Goal: Find specific page/section: Find specific page/section

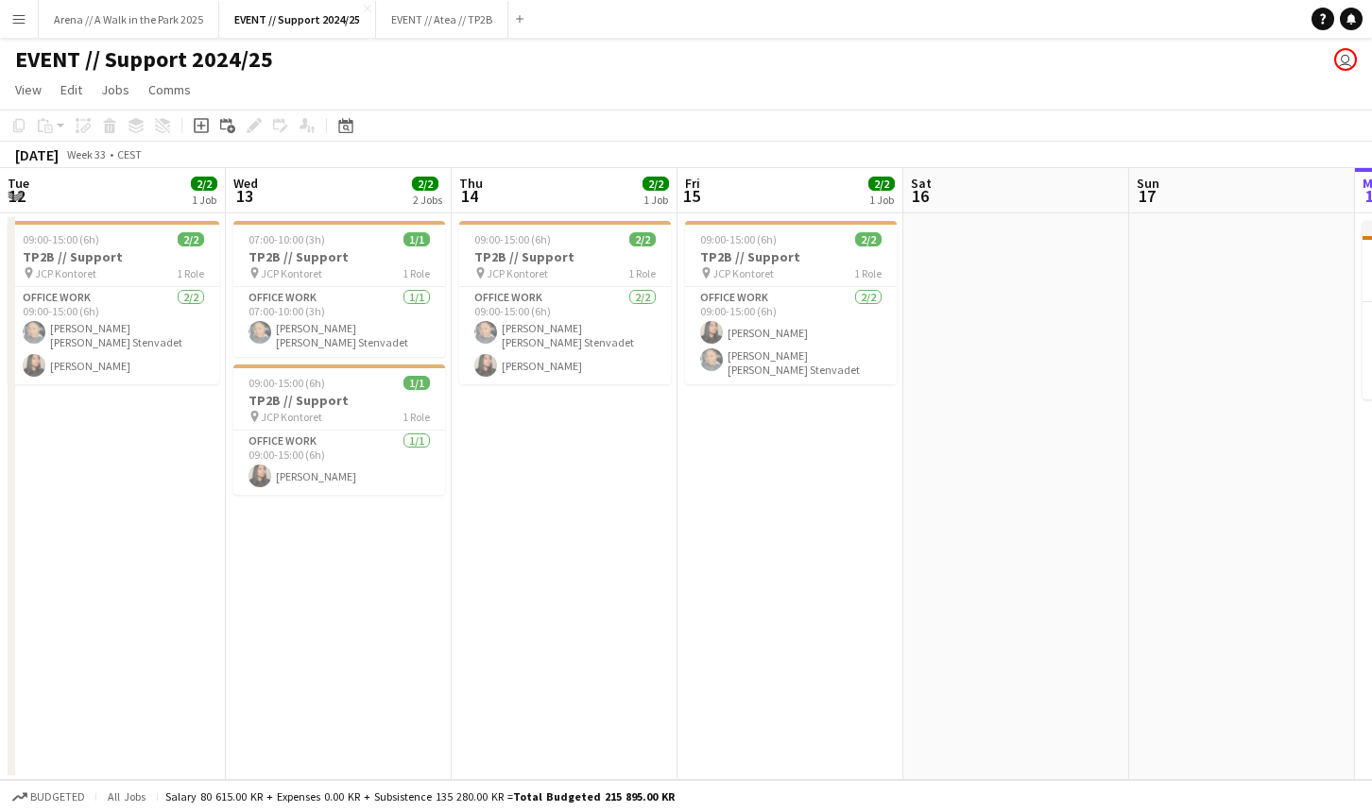
scroll to position [0, 578]
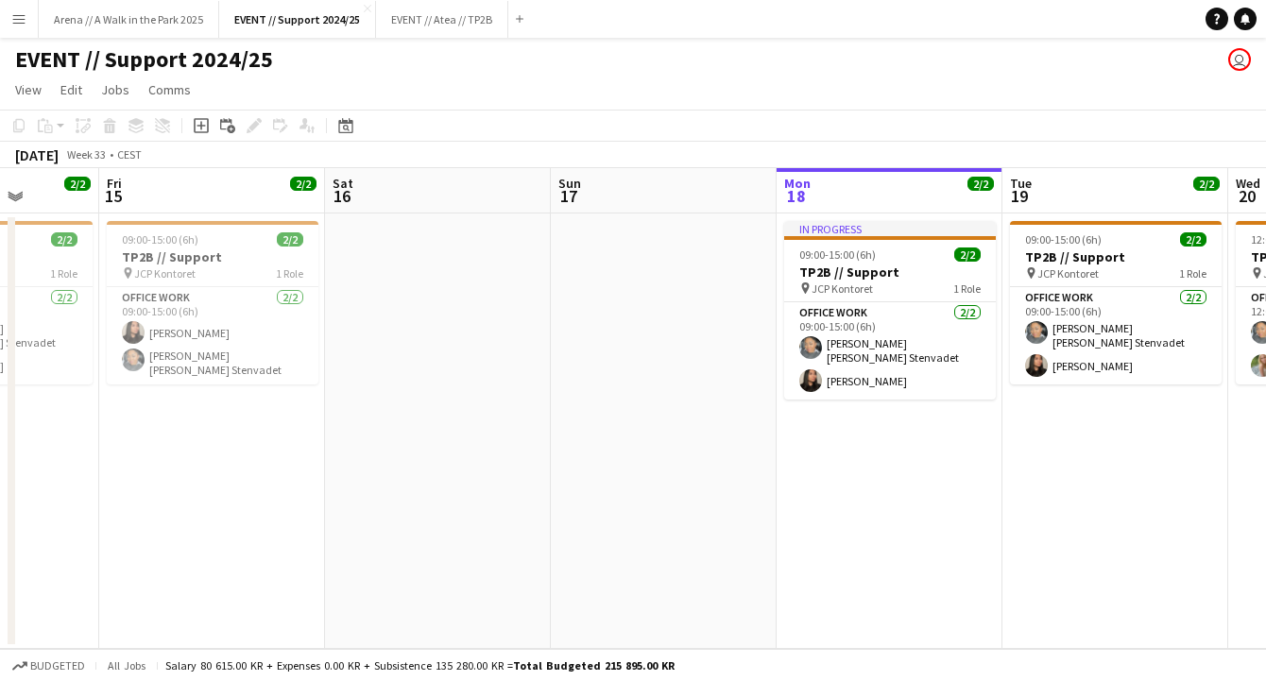
click at [24, 26] on button "Menu" at bounding box center [19, 19] width 38 height 38
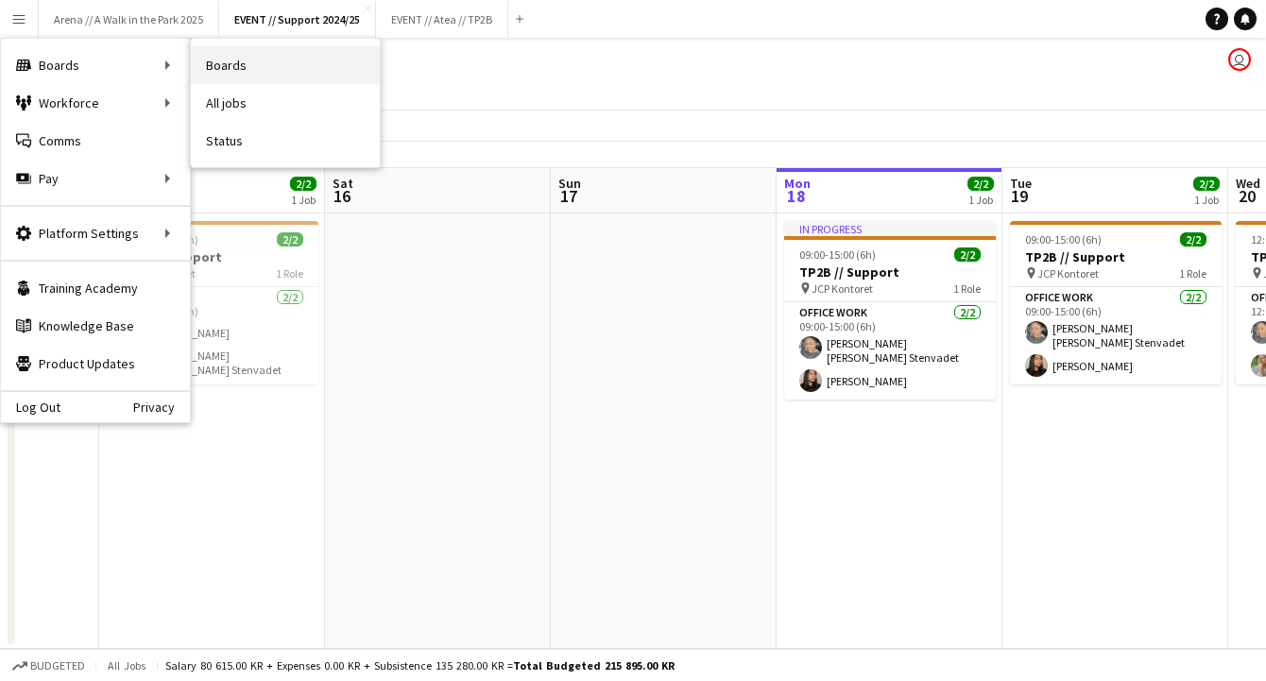
click at [267, 66] on link "Boards" at bounding box center [285, 65] width 189 height 38
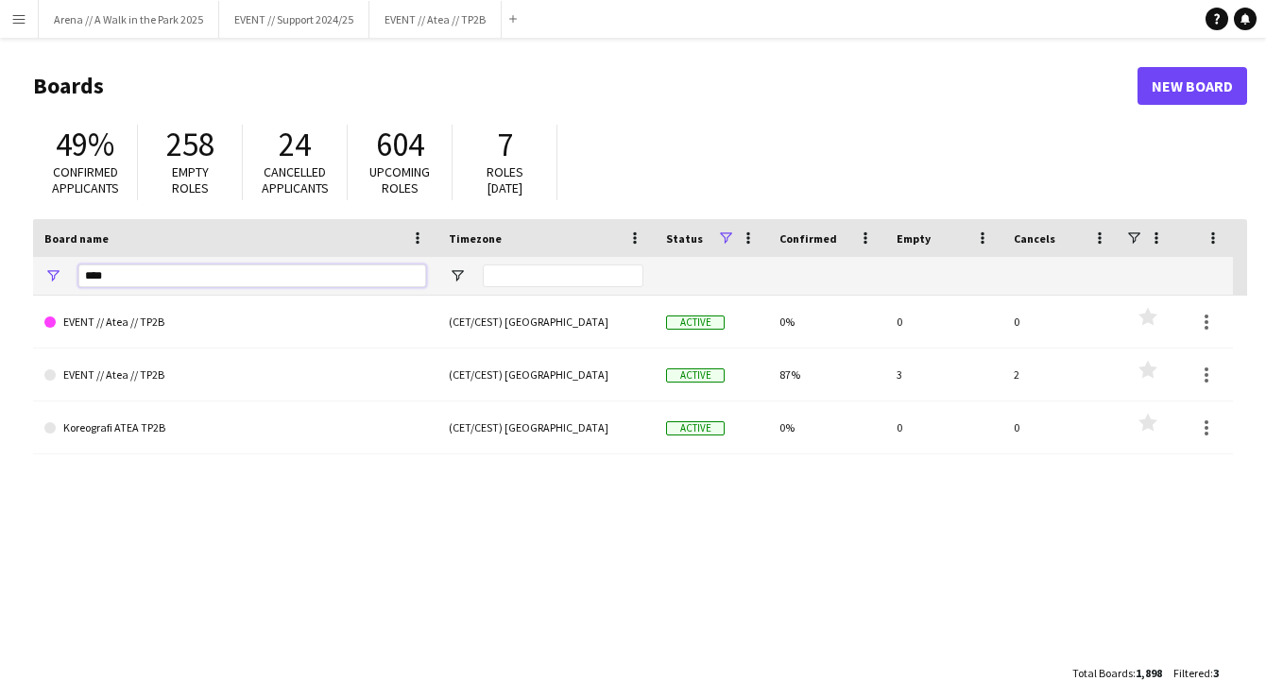
click at [164, 273] on input "****" at bounding box center [252, 275] width 348 height 23
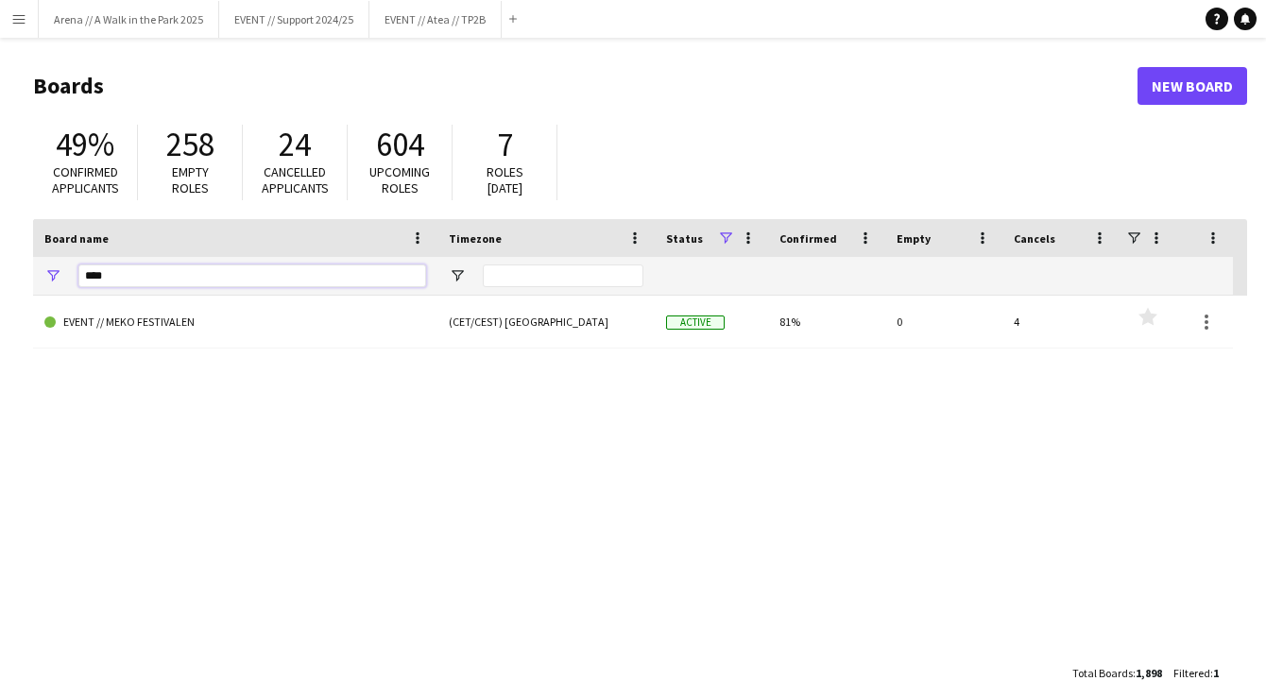
type input "****"
drag, startPoint x: 164, startPoint y: 273, endPoint x: 164, endPoint y: 325, distance: 52.0
click at [164, 325] on link "EVENT // MEKO FESTIVALEN" at bounding box center [235, 322] width 382 height 53
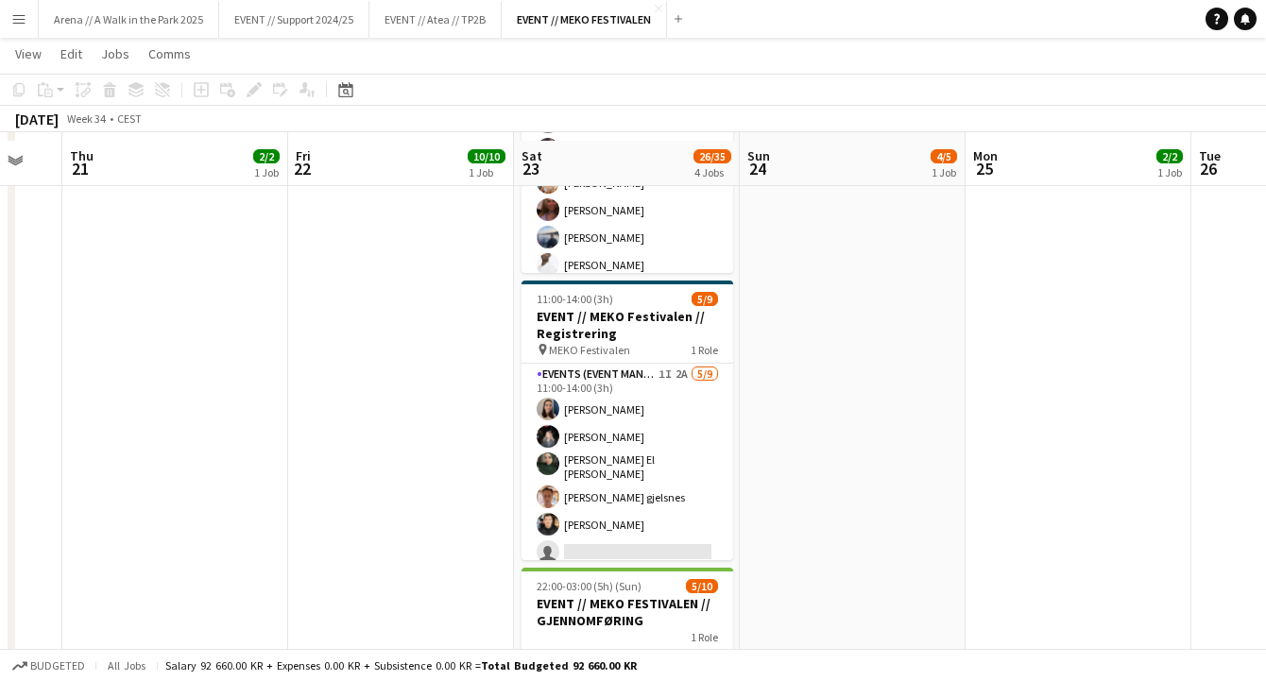
scroll to position [396, 0]
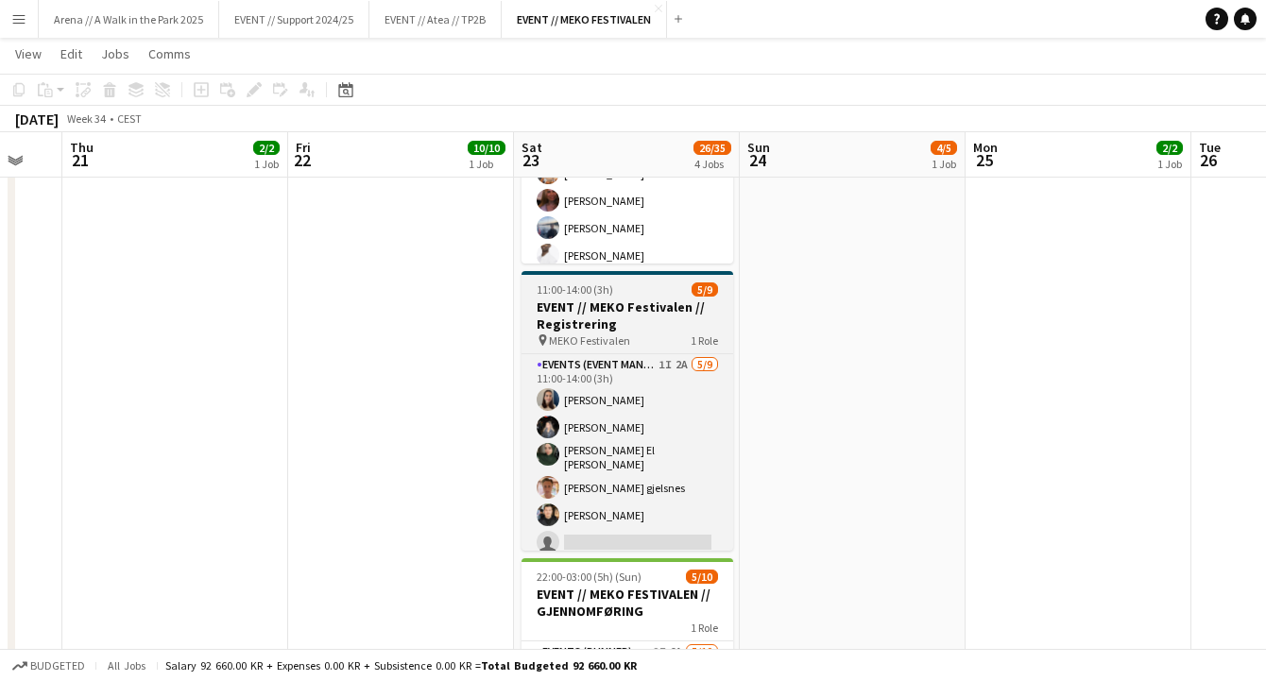
click at [622, 302] on h3 "EVENT // MEKO Festivalen // Registrering" at bounding box center [627, 315] width 212 height 34
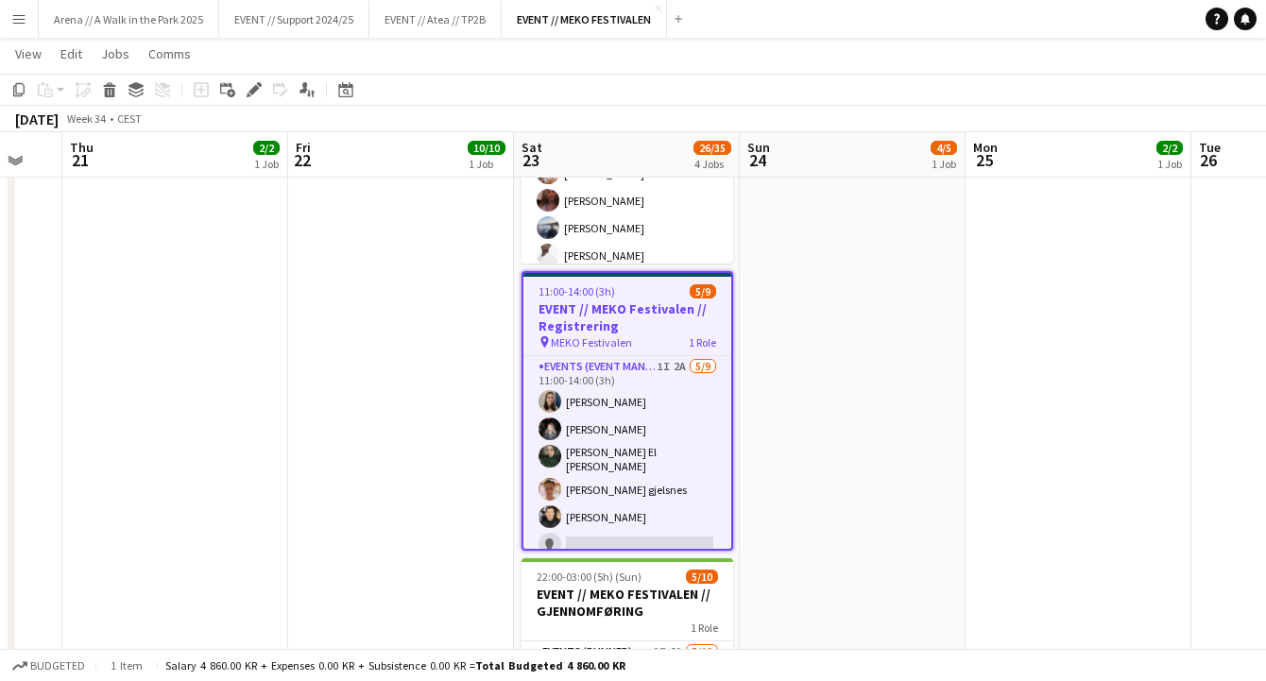
click at [615, 311] on h3 "EVENT // MEKO Festivalen // Registrering" at bounding box center [627, 317] width 208 height 34
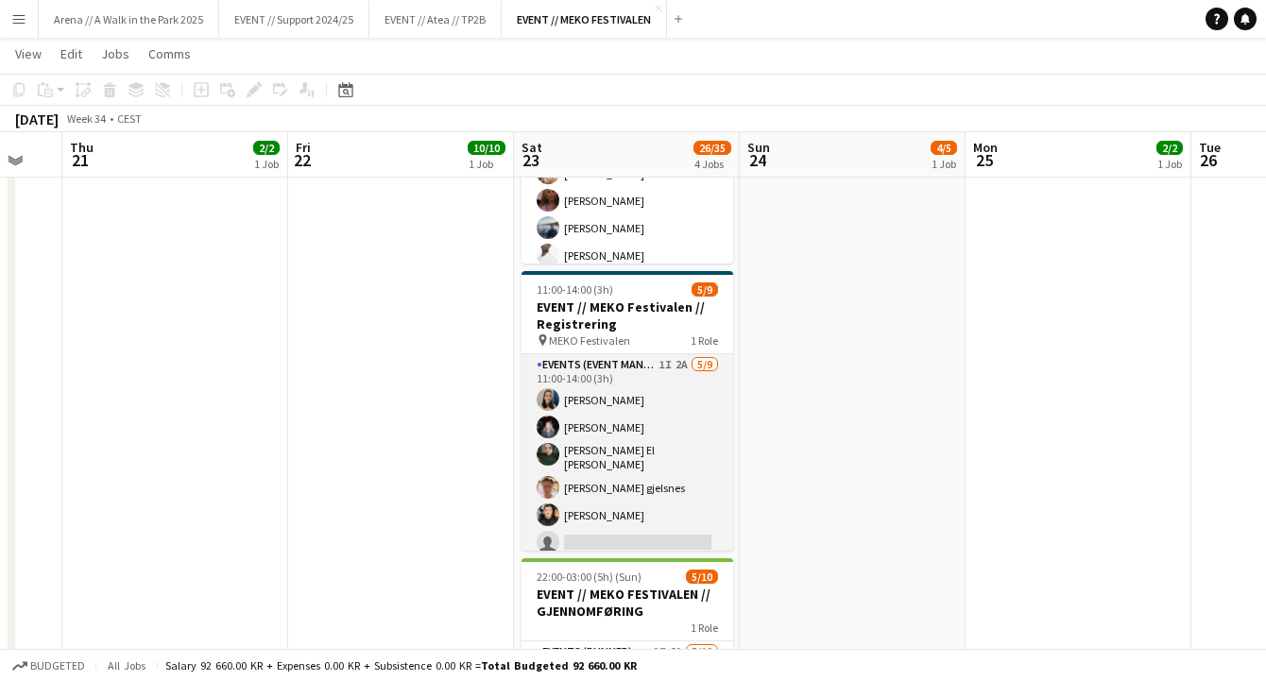
click at [631, 432] on app-card-role "Events (Event Manager) 1I 2A [DATE] 11:00-14:00 (3h) [PERSON_NAME] [PERSON_NAME…" at bounding box center [627, 498] width 212 height 289
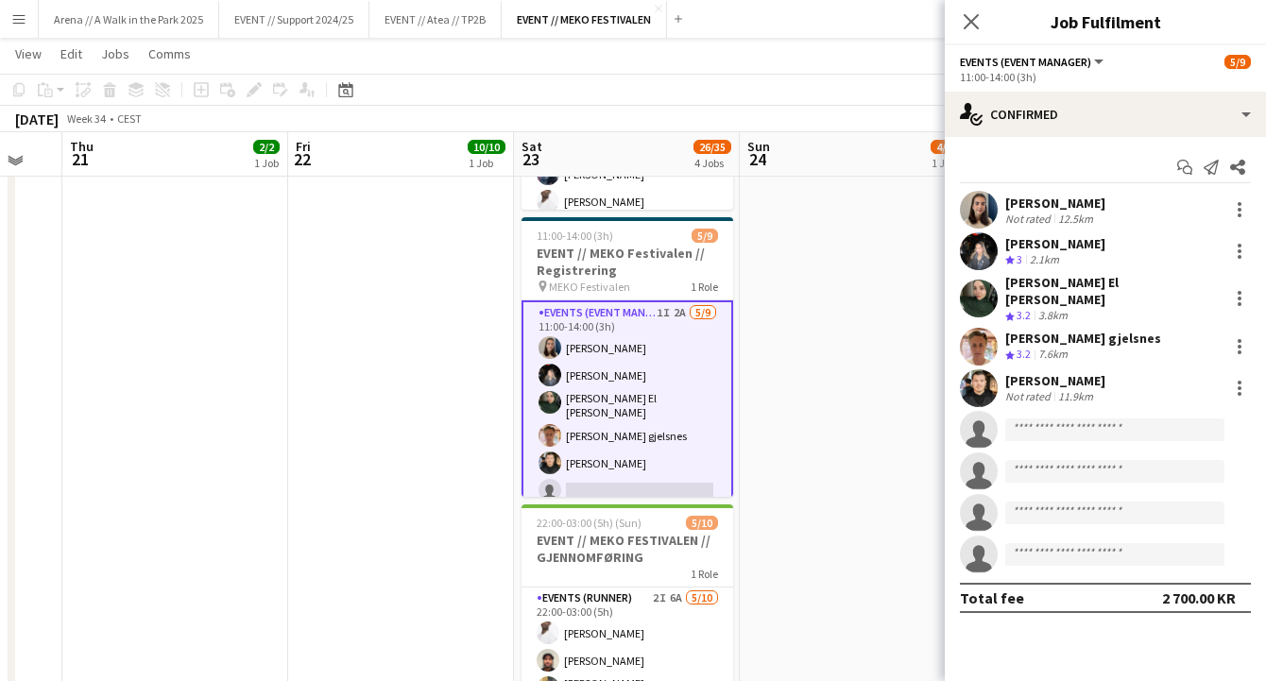
scroll to position [429, 0]
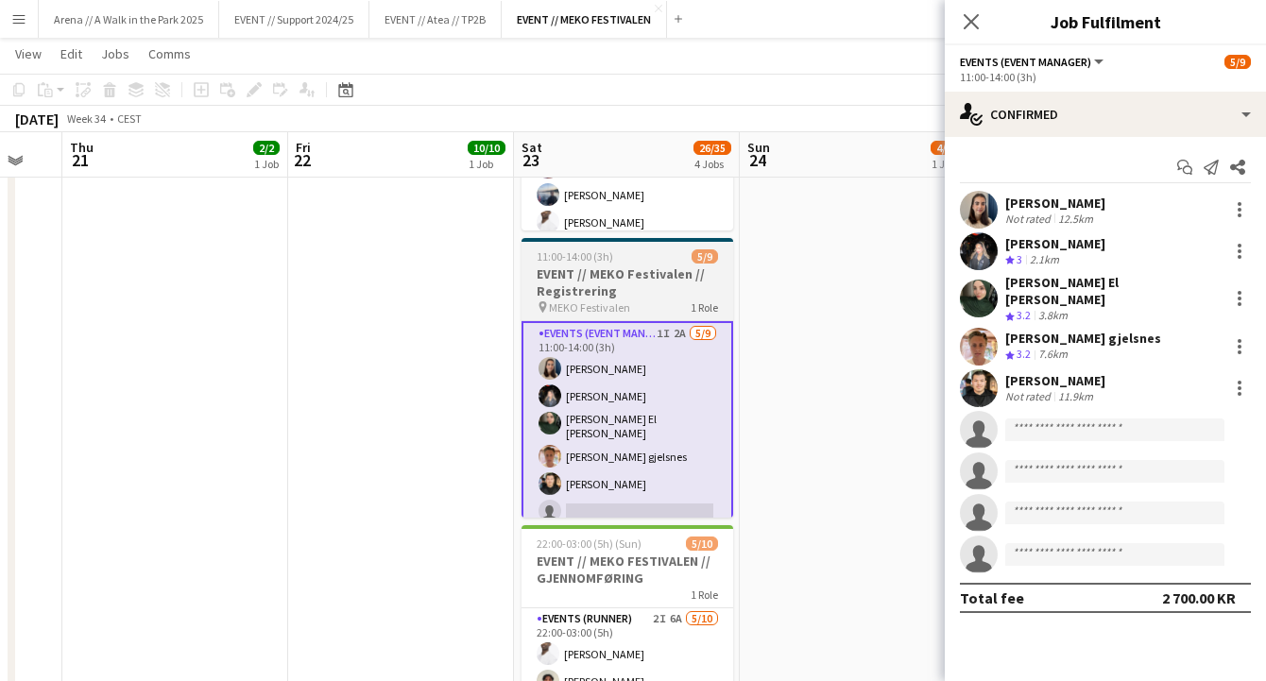
click at [657, 286] on h3 "EVENT // MEKO Festivalen // Registrering" at bounding box center [627, 282] width 212 height 34
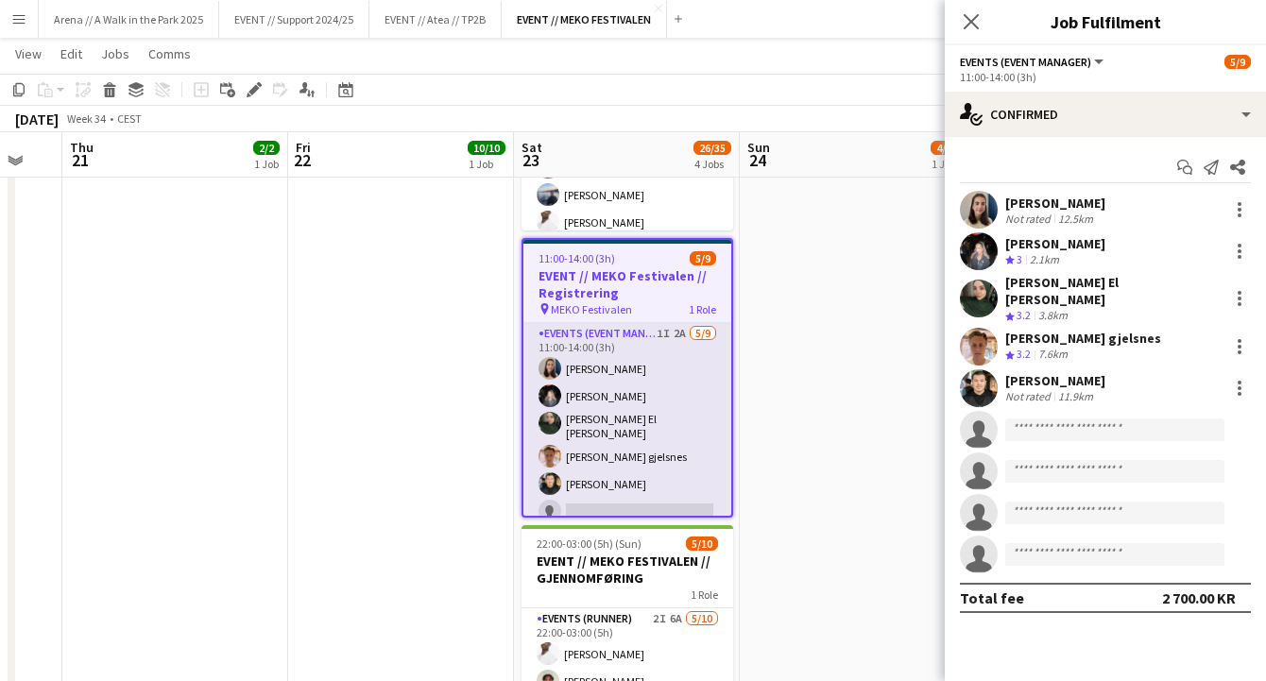
click at [649, 386] on app-card-role "Events (Event Manager) 1I 2A [DATE] 11:00-14:00 (3h) [PERSON_NAME] [PERSON_NAME…" at bounding box center [627, 467] width 208 height 289
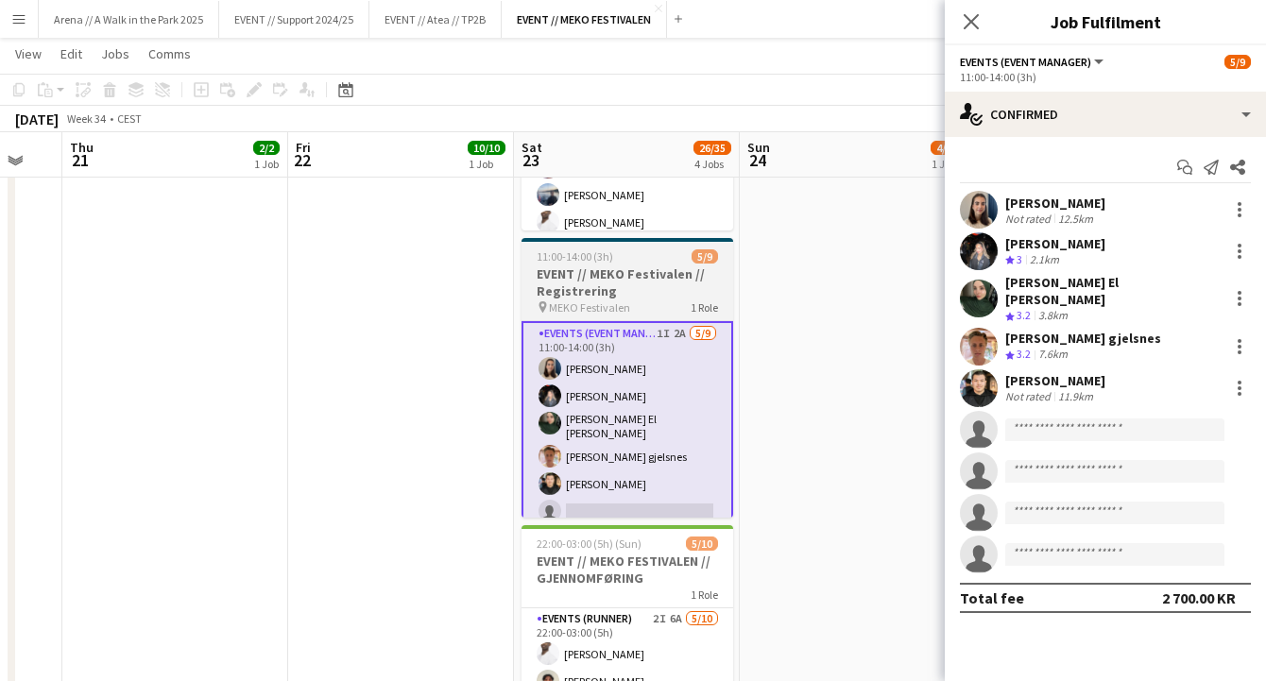
click at [641, 287] on h3 "EVENT // MEKO Festivalen // Registrering" at bounding box center [627, 282] width 212 height 34
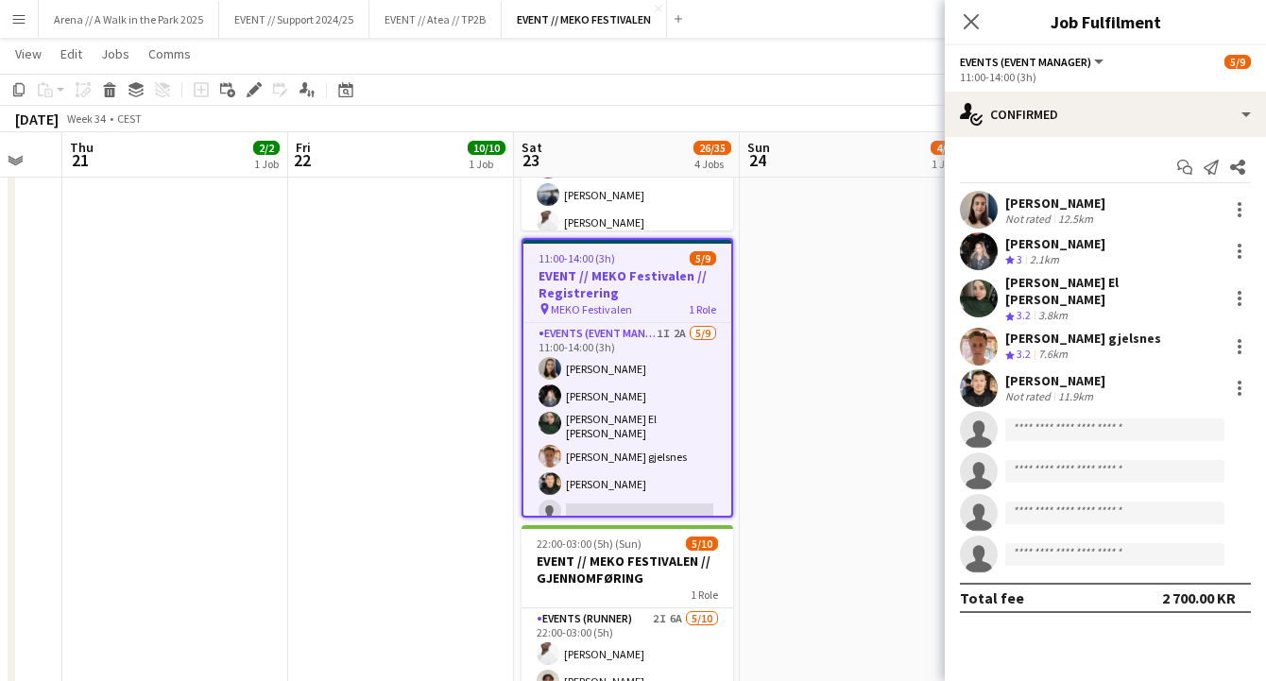
click at [807, 349] on app-date-cell "08:00-13:00 (5h) 4/5 EVENT // MEKO FESTIVALEN // OPPRIGG 1 Role Events (Rigger)…" at bounding box center [853, 311] width 226 height 1056
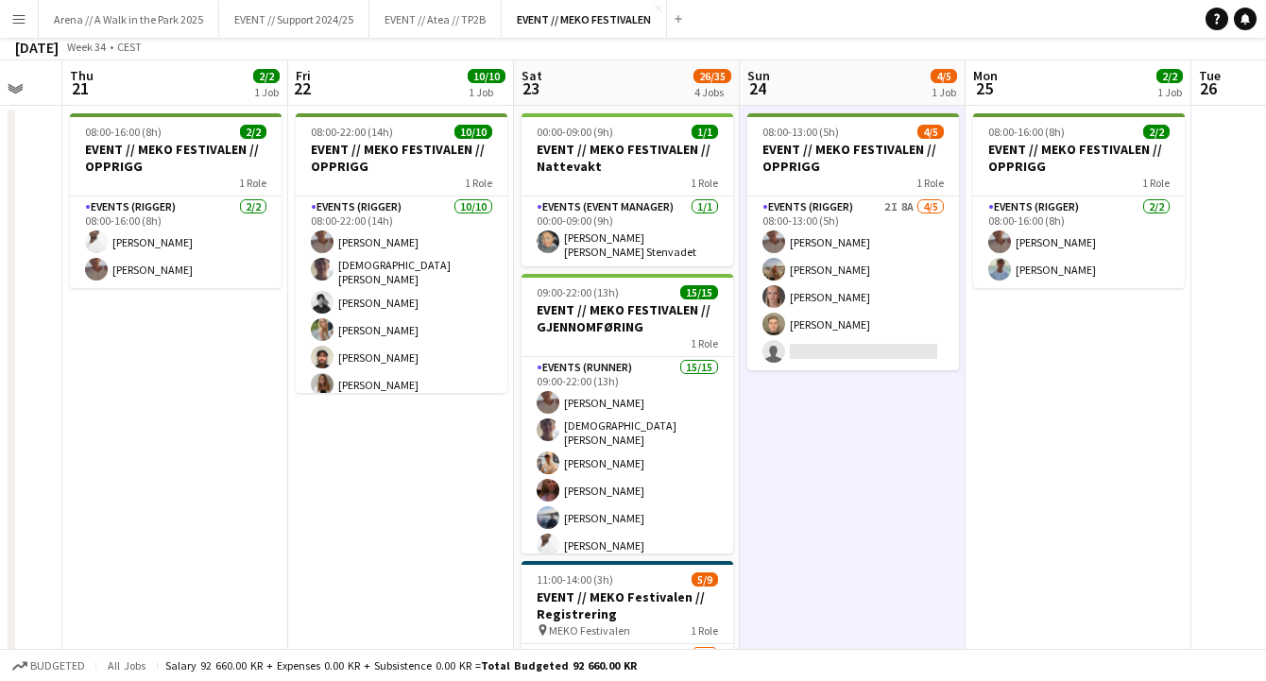
scroll to position [0, 0]
